Goal: Task Accomplishment & Management: Complete application form

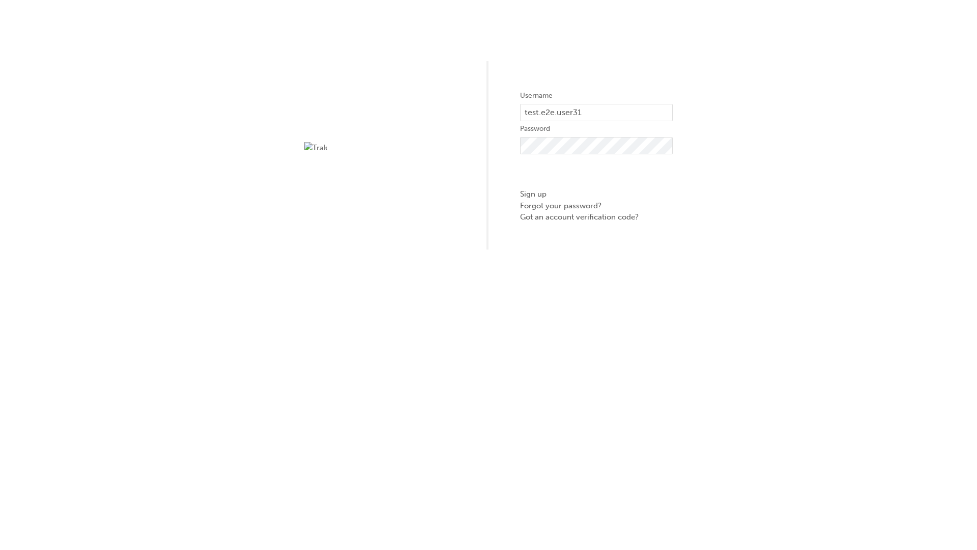
type input "test.e2e.user31"
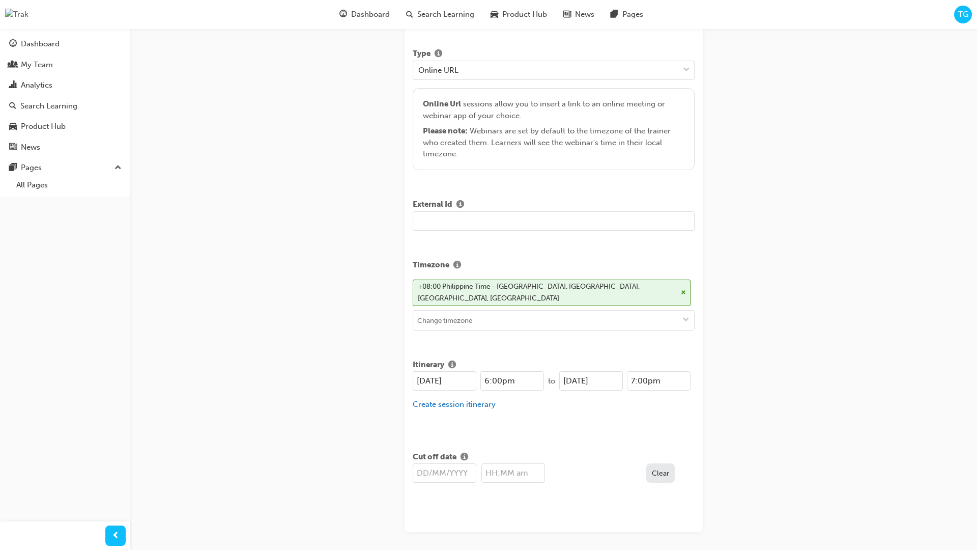
type input "Title for testing purposes"
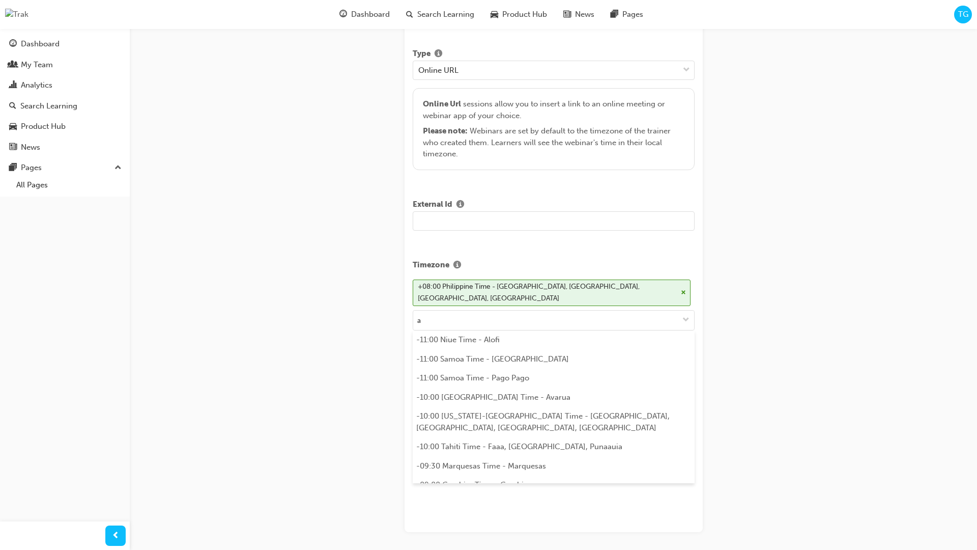
scroll to position [221, 0]
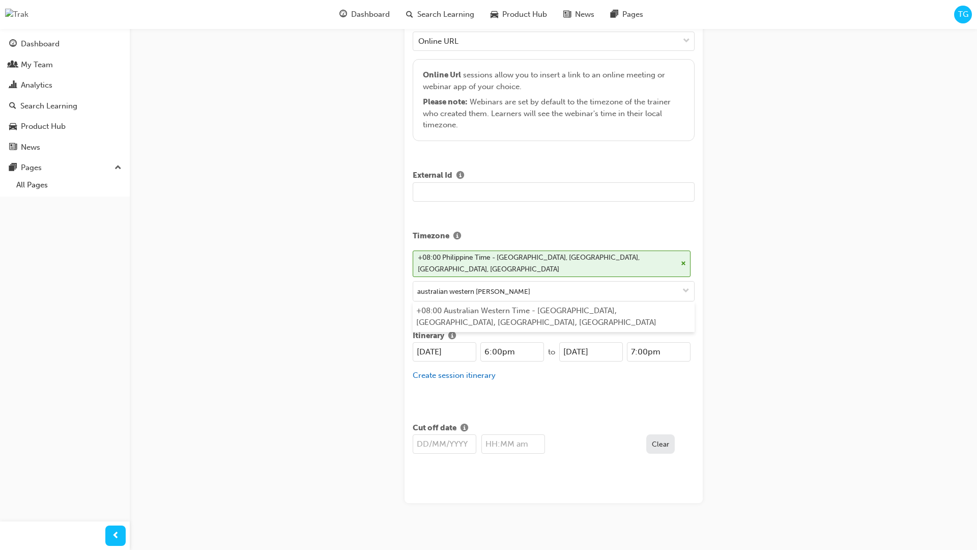
type input "australian western time"
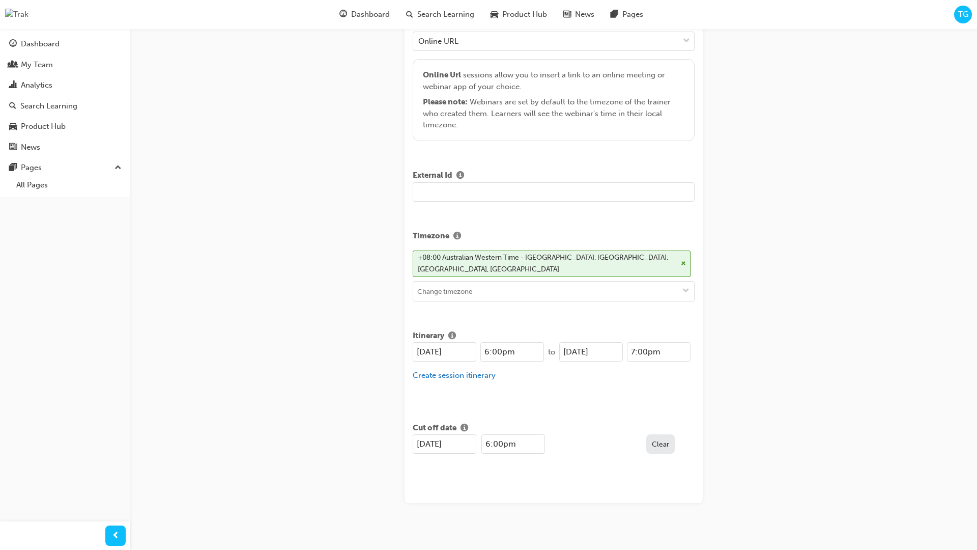
type input "[DATE]"
type input "6:00pm"
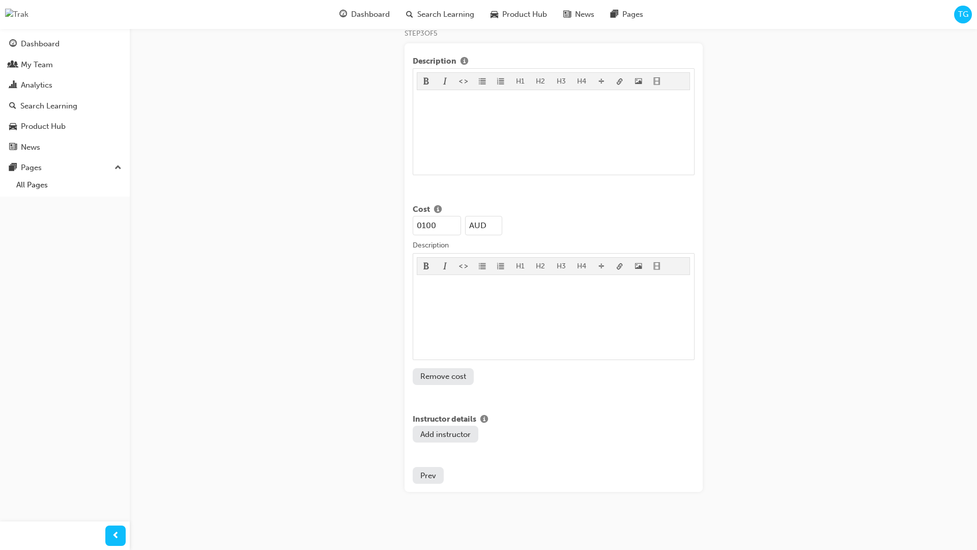
type input "100"
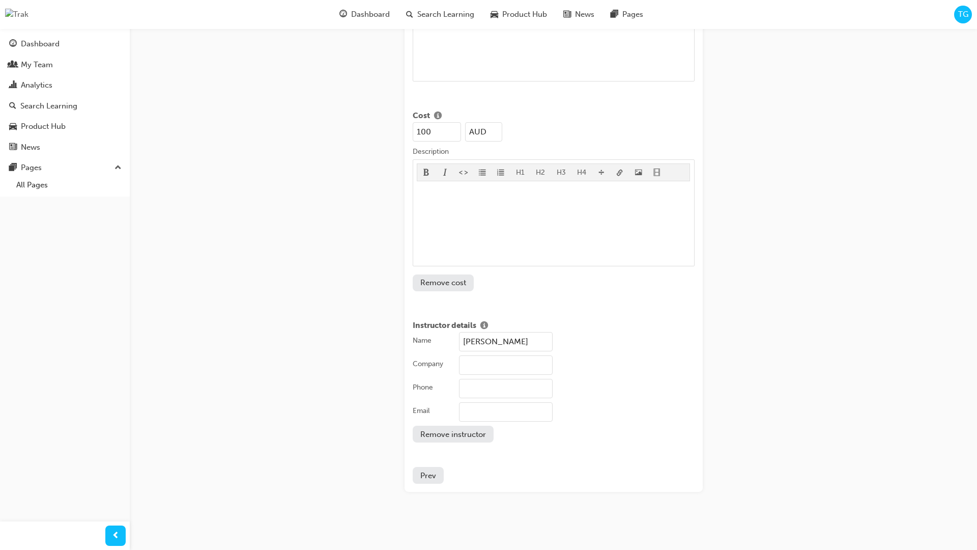
type input "[PERSON_NAME]"
type input "Test corporation"
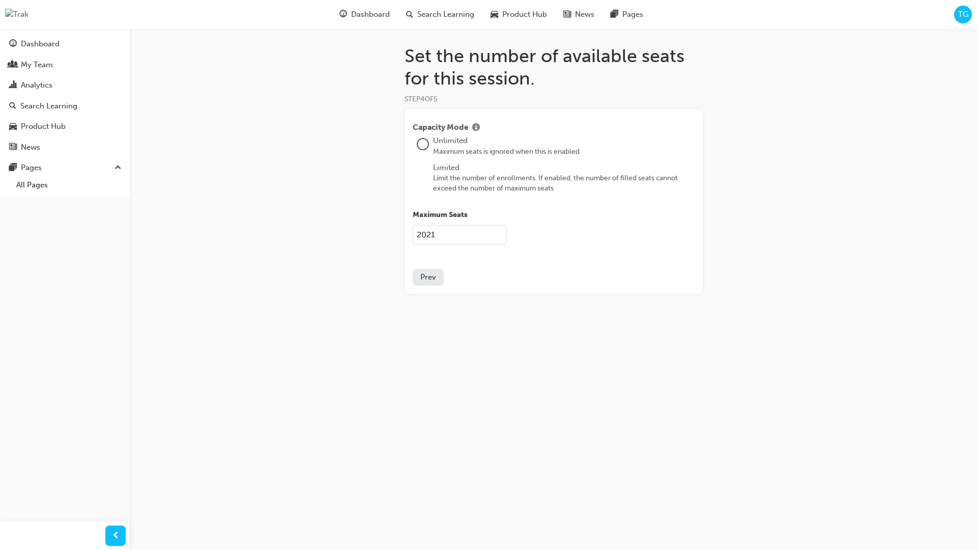
type input "2021"
